Goal: Use online tool/utility

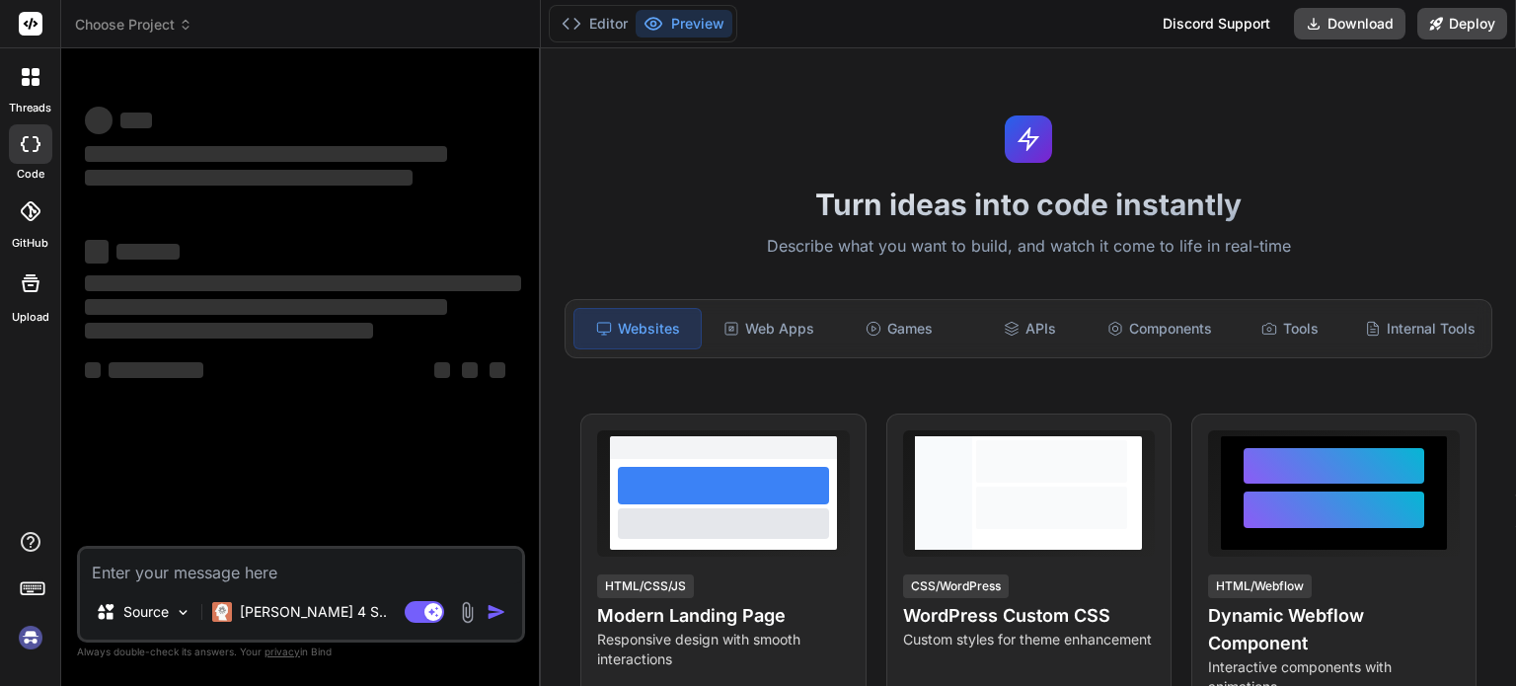
scroll to position [99, 0]
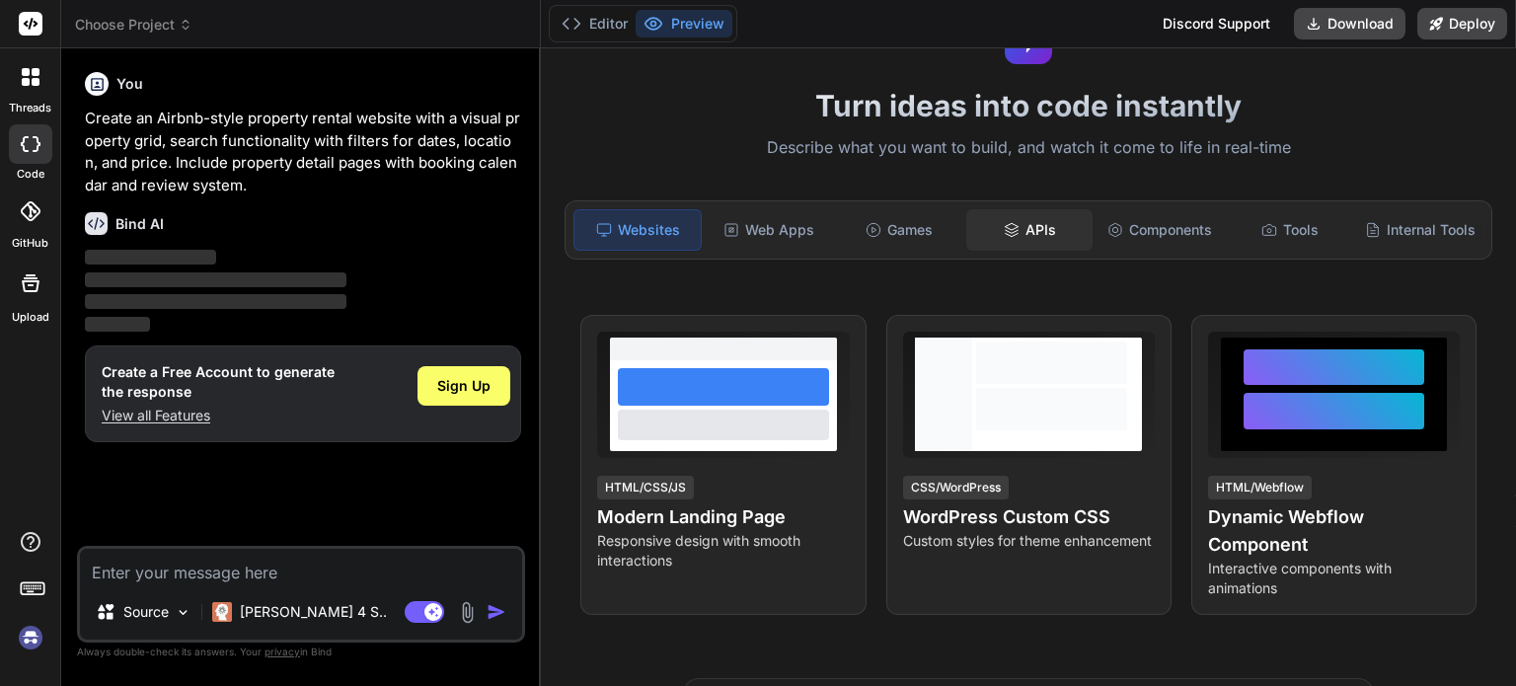
click at [1022, 233] on div "APIs" at bounding box center [1029, 229] width 126 height 41
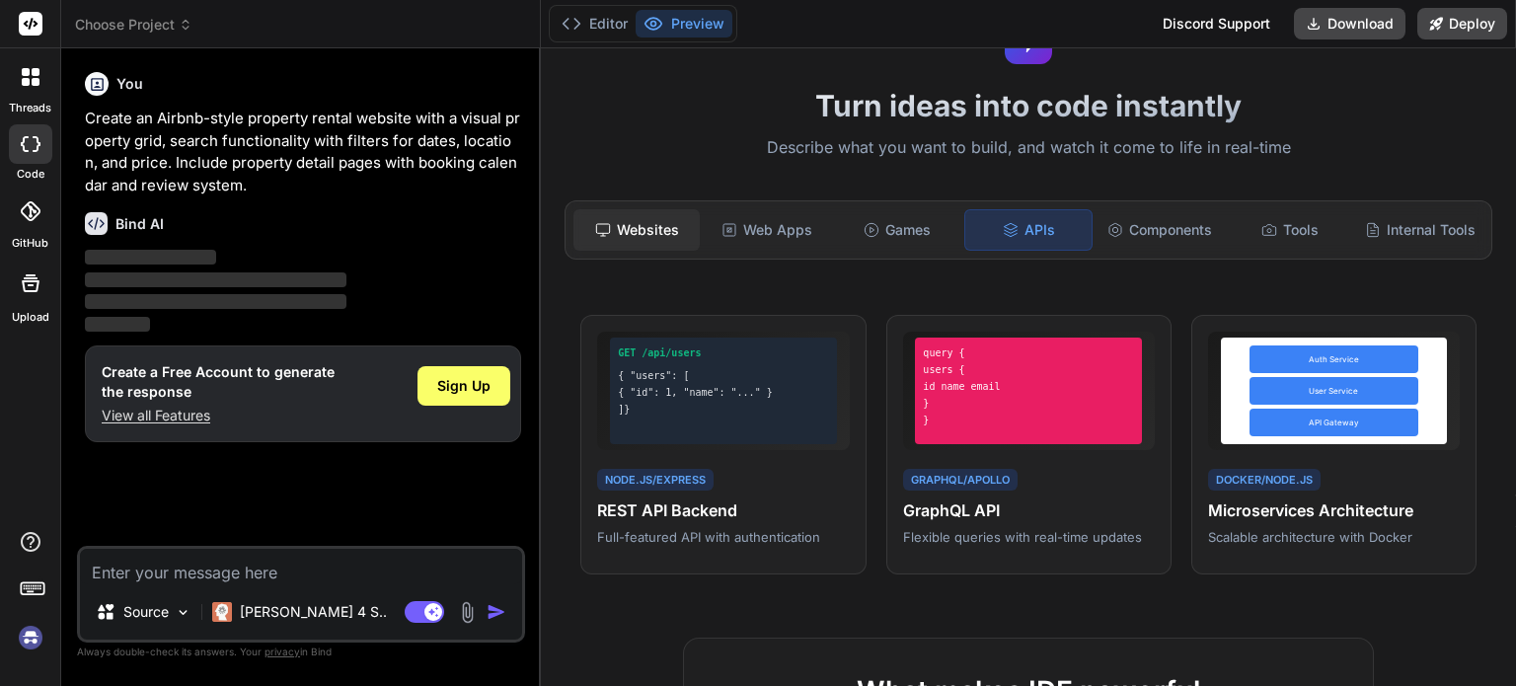
click at [640, 224] on div "Websites" at bounding box center [637, 229] width 126 height 41
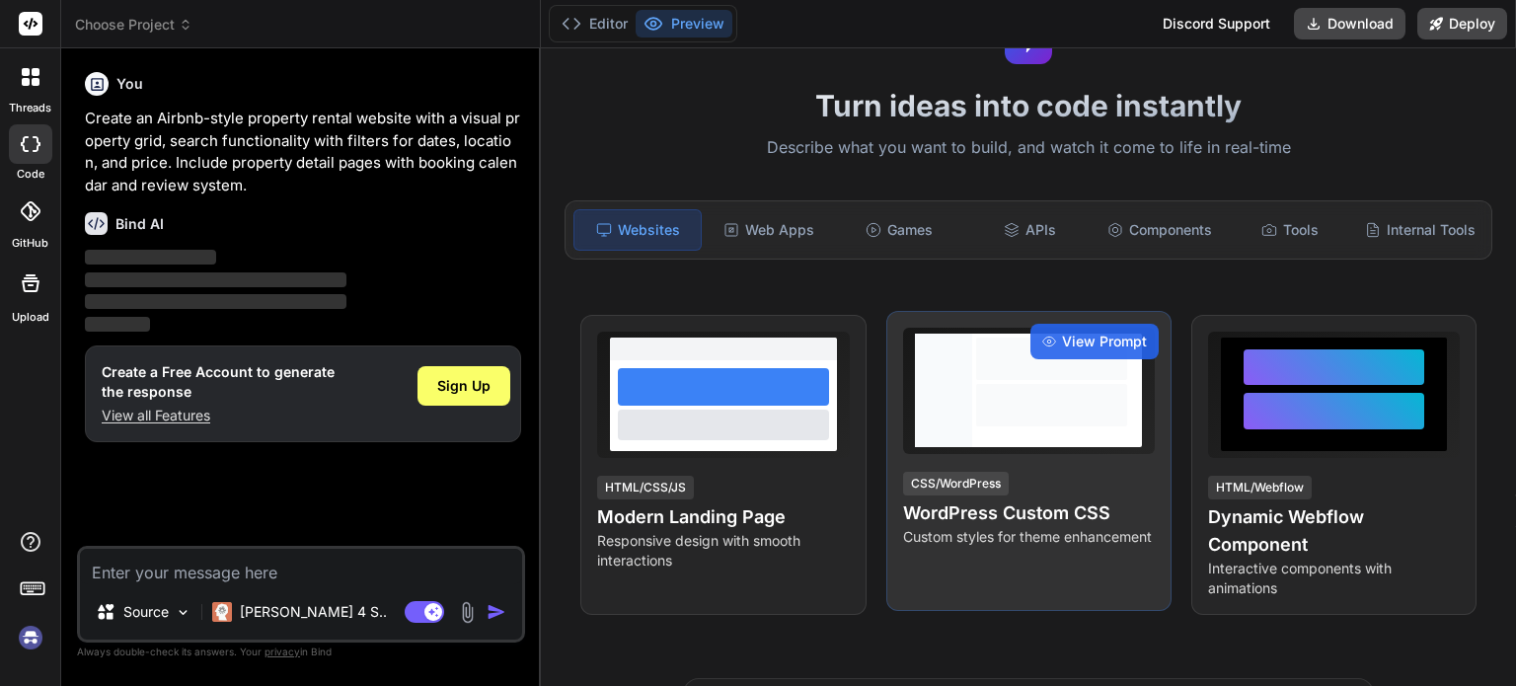
click at [991, 478] on div "View Prompt CSS/WordPress WordPress Custom CSS Custom styles for theme enhancem…" at bounding box center [1028, 461] width 285 height 300
click at [1062, 347] on span "View Prompt" at bounding box center [1104, 342] width 85 height 20
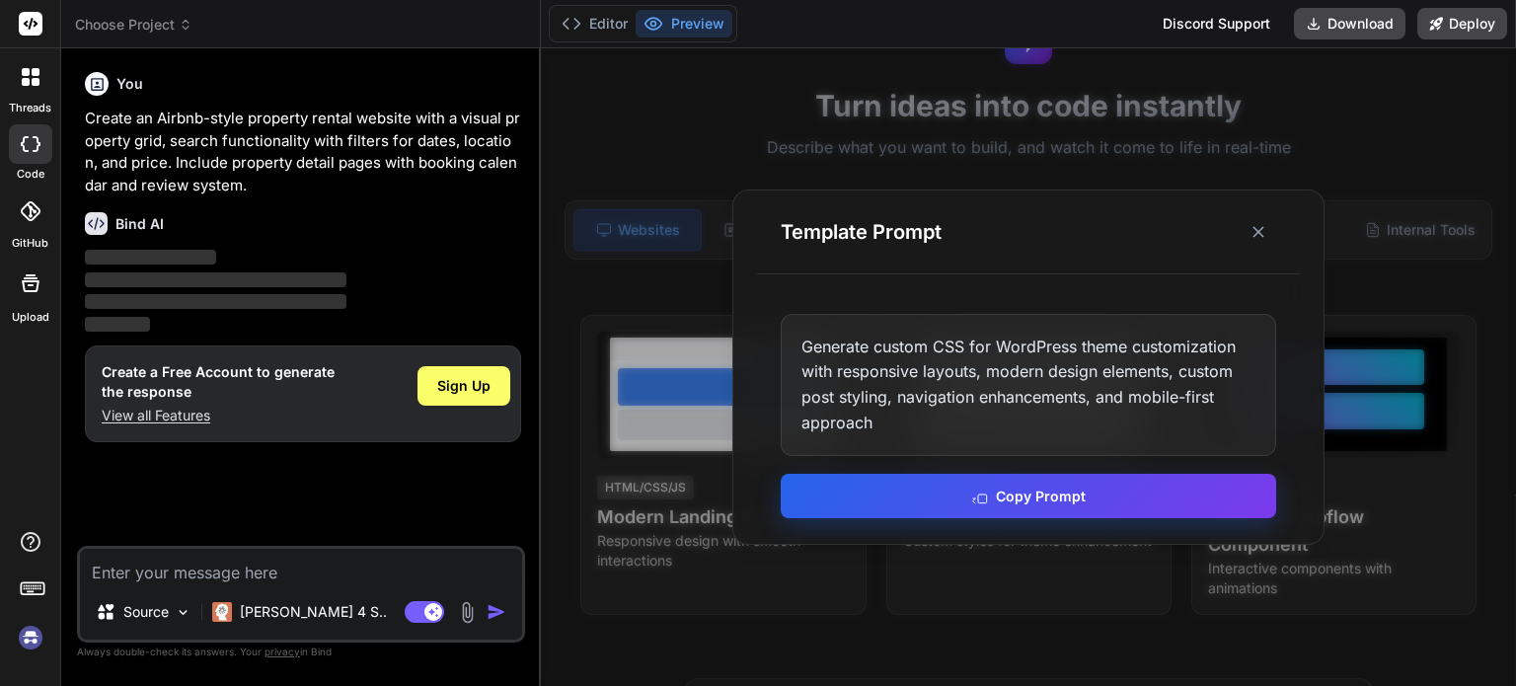
click at [1049, 498] on button "Copy Prompt" at bounding box center [1029, 496] width 496 height 44
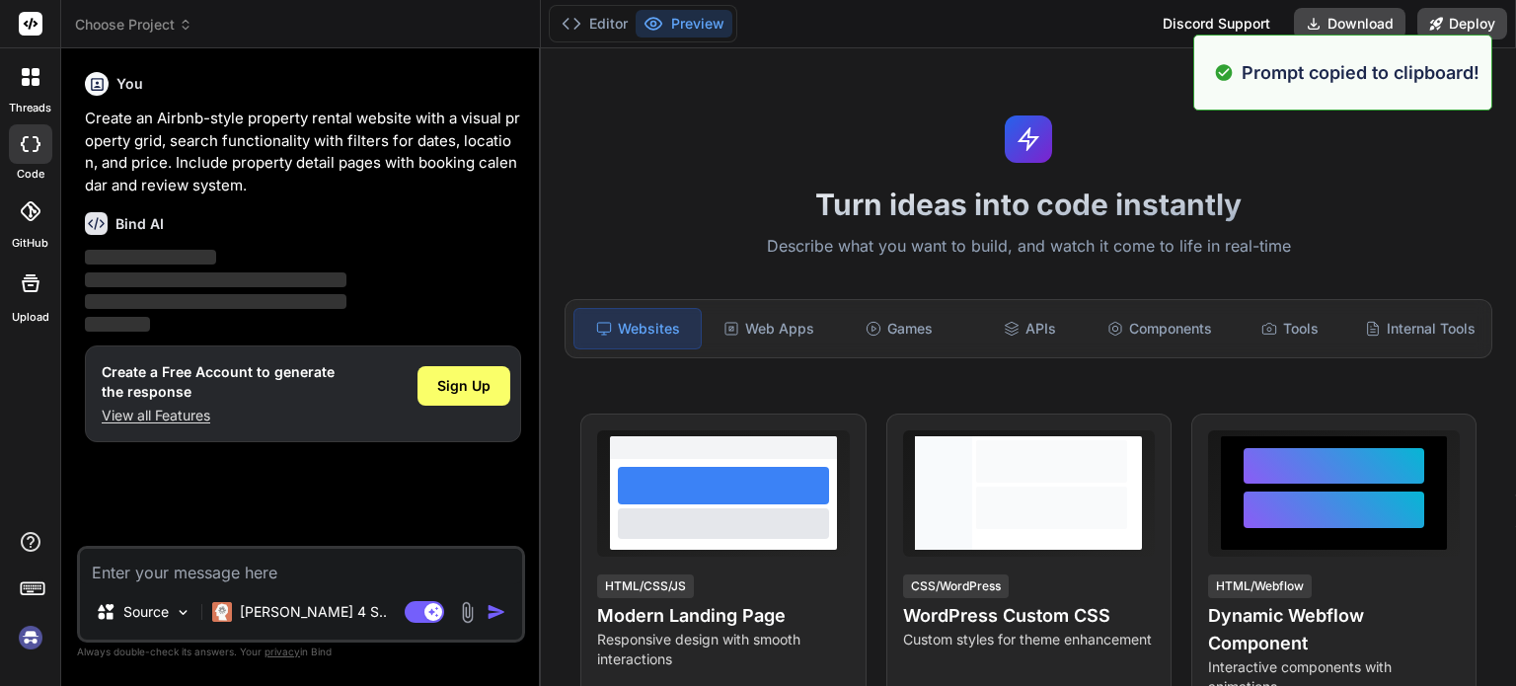
click at [332, 587] on div "Source Claude 4 S.. Agent Mode. When this toggle is activated, AI automatically…" at bounding box center [301, 594] width 448 height 97
click at [305, 573] on textarea at bounding box center [301, 567] width 442 height 36
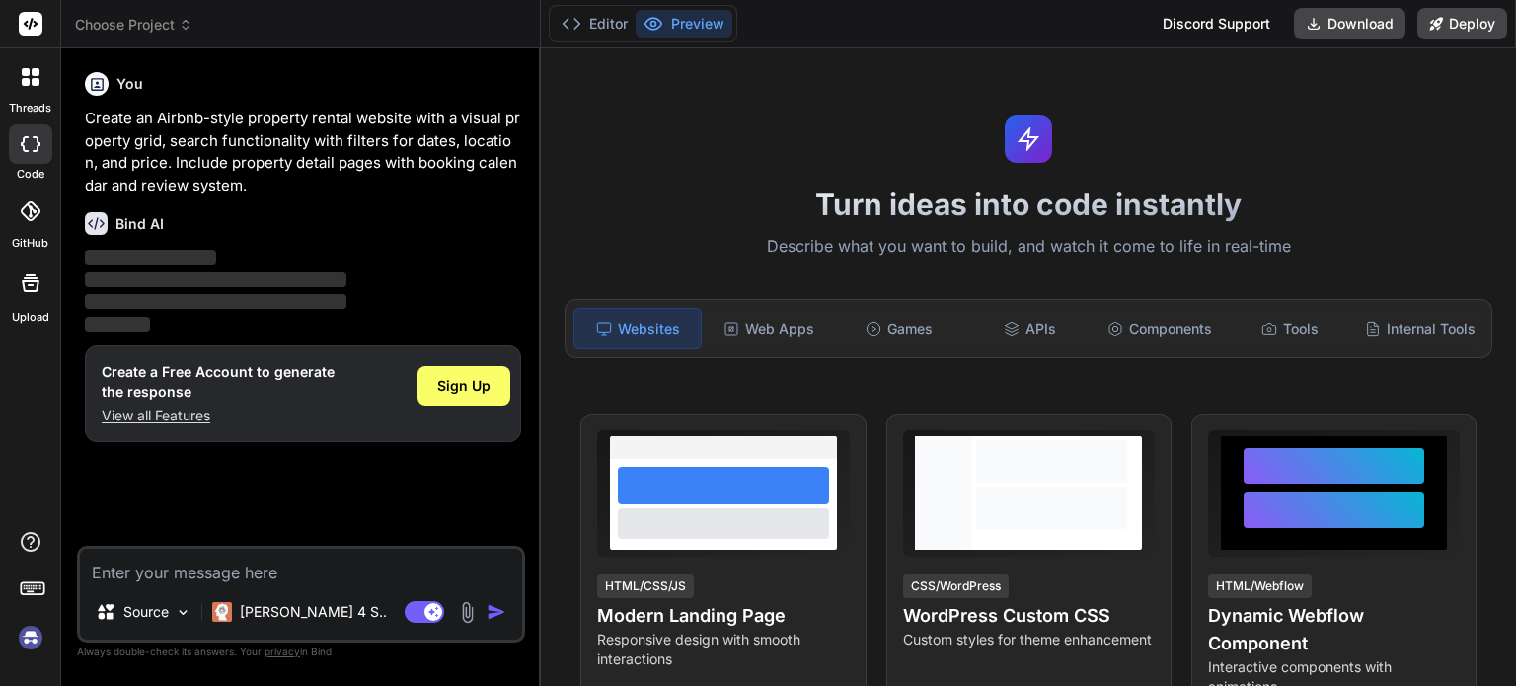
click at [334, 499] on div "You Create an Airbnb-style property rental website with a visual property grid,…" at bounding box center [303, 305] width 444 height 482
click at [253, 605] on p "[PERSON_NAME] 4 S.." at bounding box center [313, 612] width 147 height 20
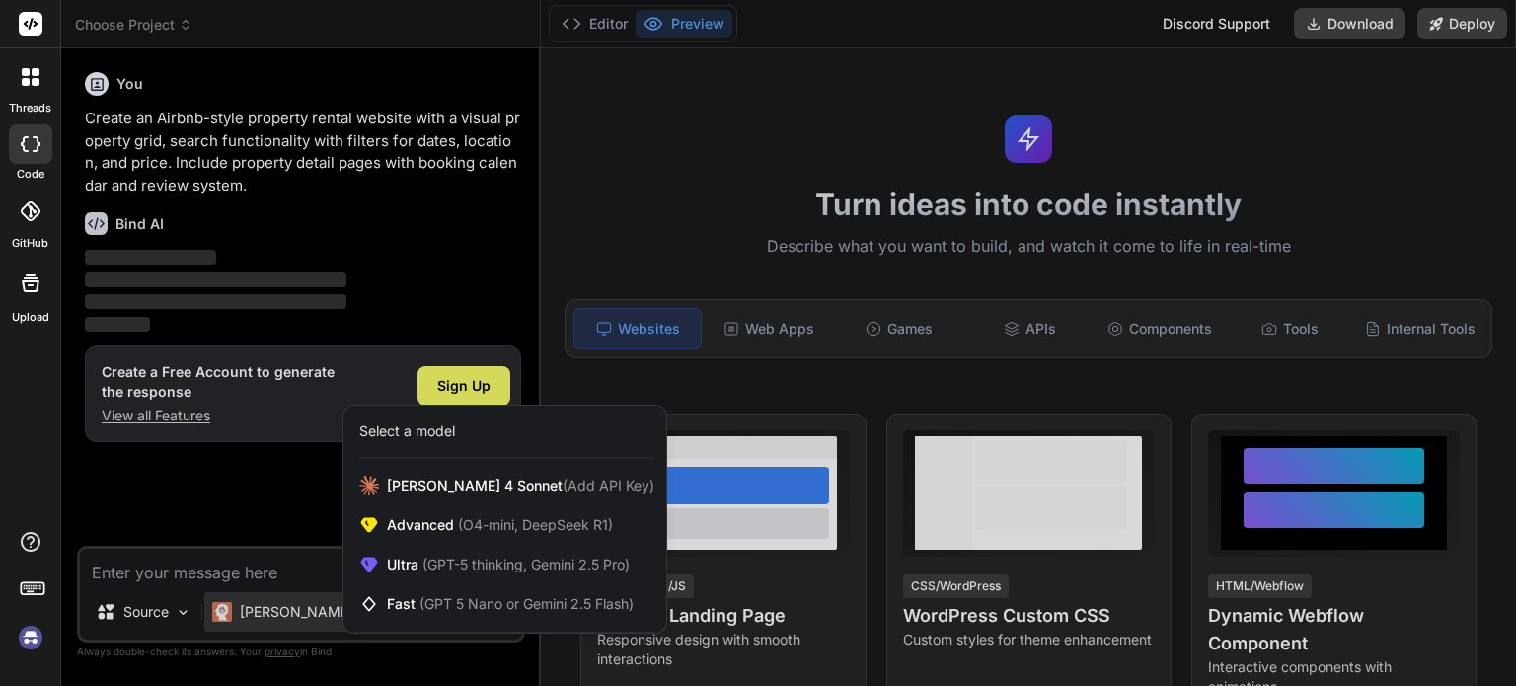
click at [415, 257] on div at bounding box center [758, 343] width 1516 height 686
type textarea "x"
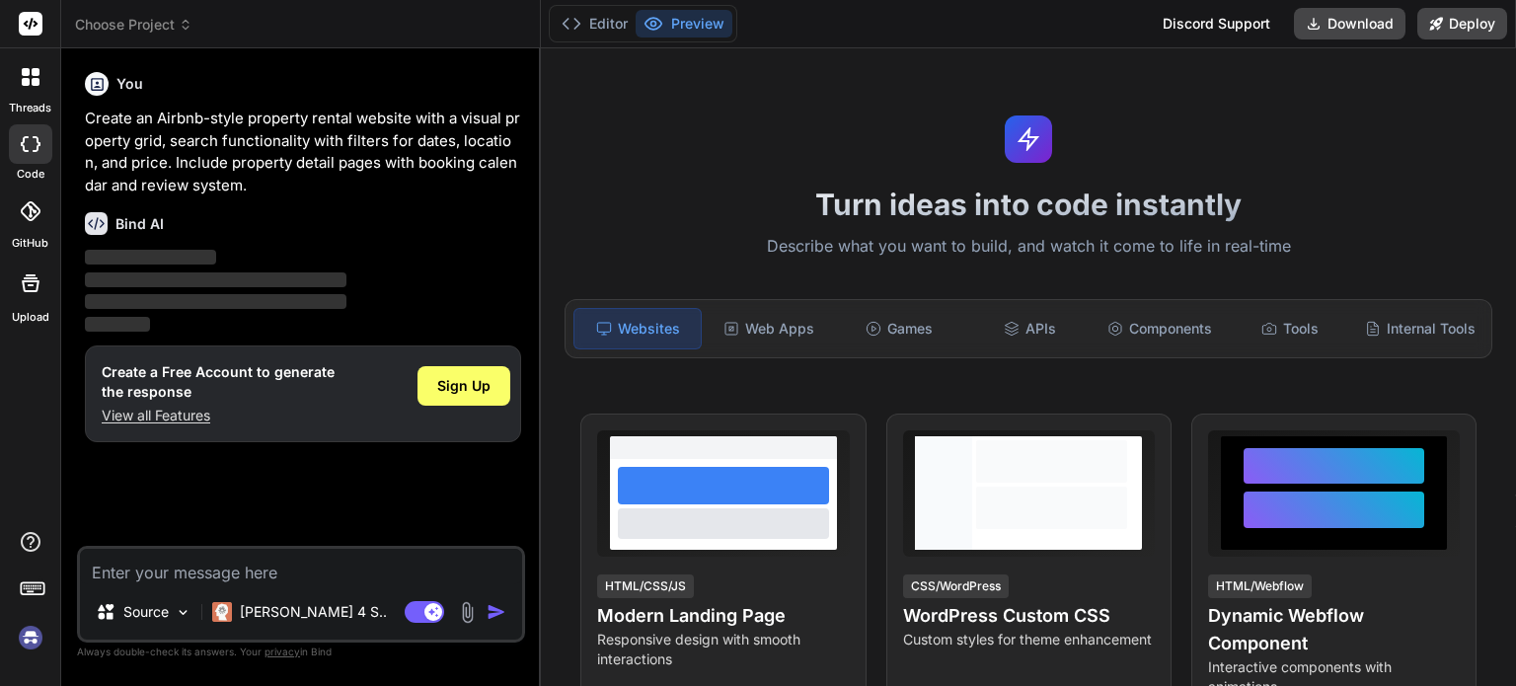
click at [33, 233] on div "GitHub" at bounding box center [30, 217] width 60 height 70
